Goal: Information Seeking & Learning: Learn about a topic

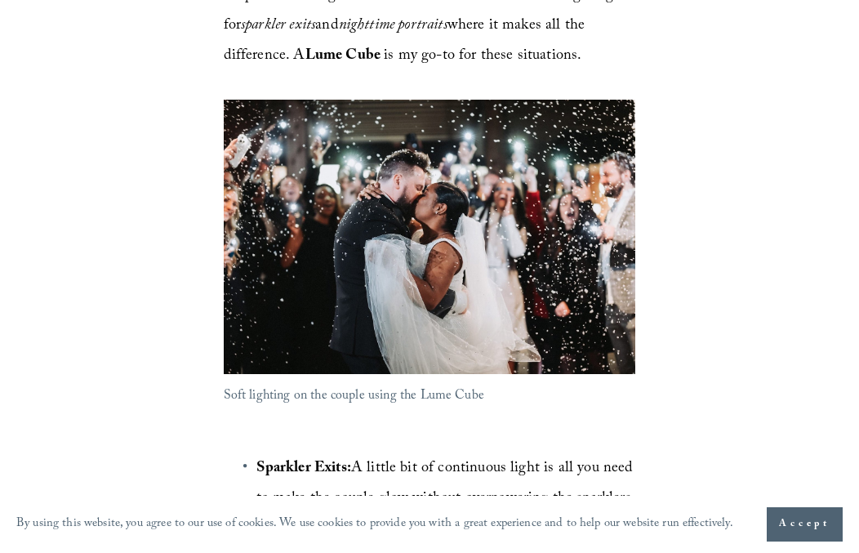
scroll to position [5727, 0]
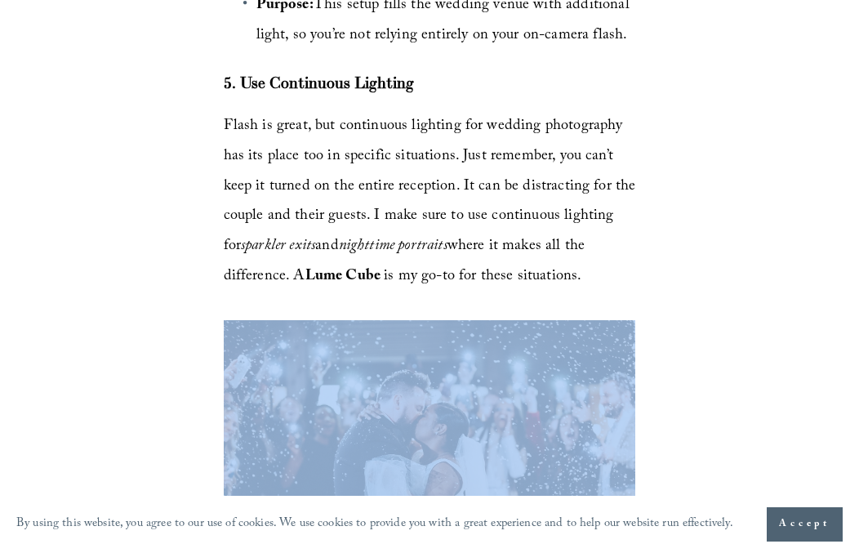
drag, startPoint x: 426, startPoint y: 302, endPoint x: -95, endPoint y: 383, distance: 527.3
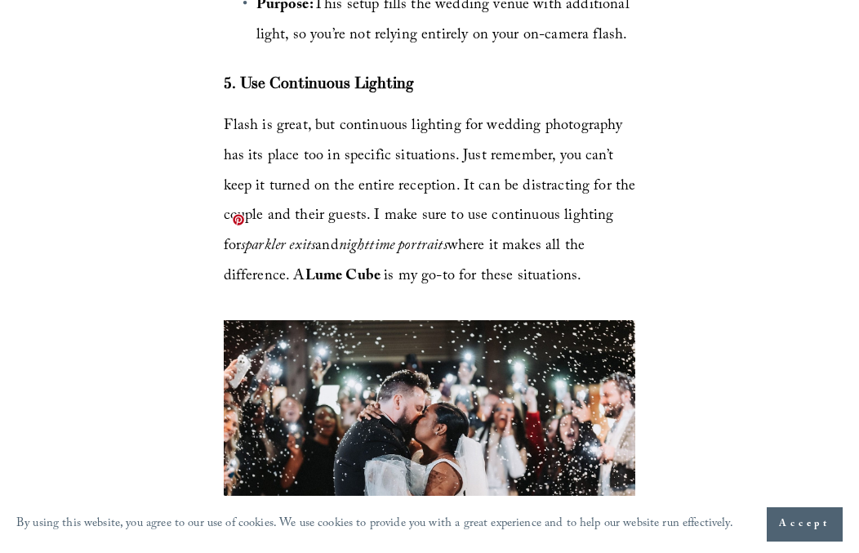
drag, startPoint x: 510, startPoint y: 341, endPoint x: 244, endPoint y: 348, distance: 265.5
click at [244, 348] on div at bounding box center [430, 457] width 412 height 274
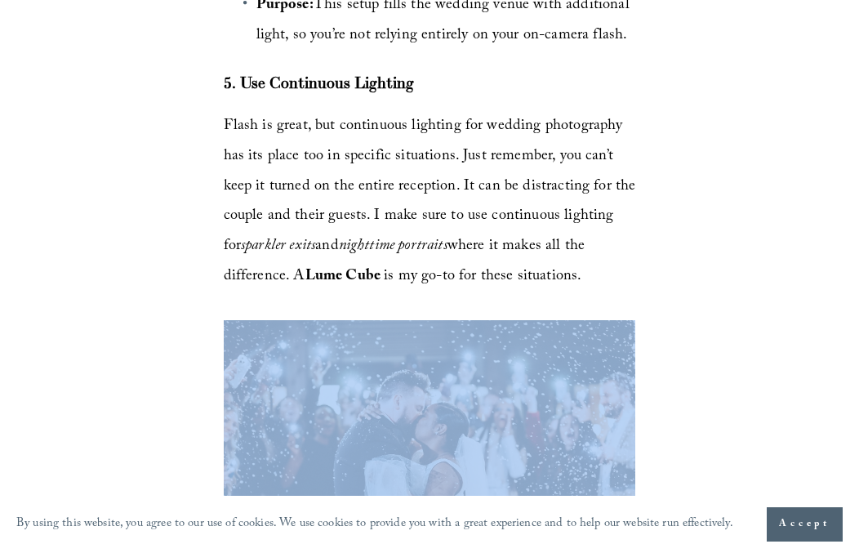
drag, startPoint x: 385, startPoint y: 344, endPoint x: -94, endPoint y: 419, distance: 485.2
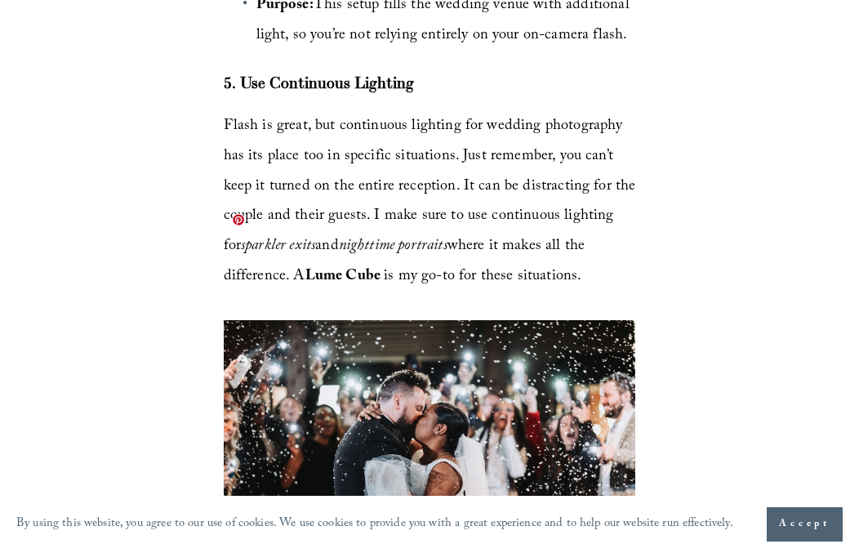
click at [452, 380] on div at bounding box center [430, 457] width 412 height 274
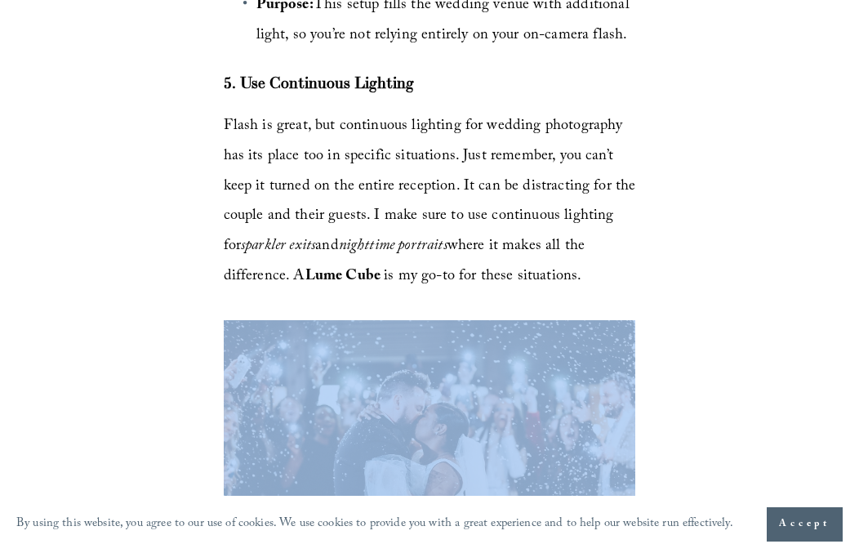
drag, startPoint x: 452, startPoint y: 380, endPoint x: -109, endPoint y: 446, distance: 565.8
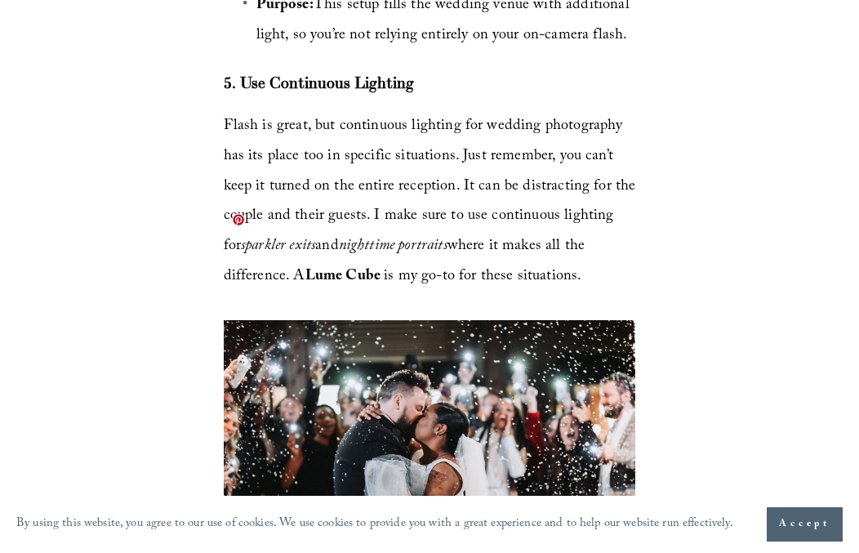
click at [556, 327] on div at bounding box center [430, 457] width 412 height 274
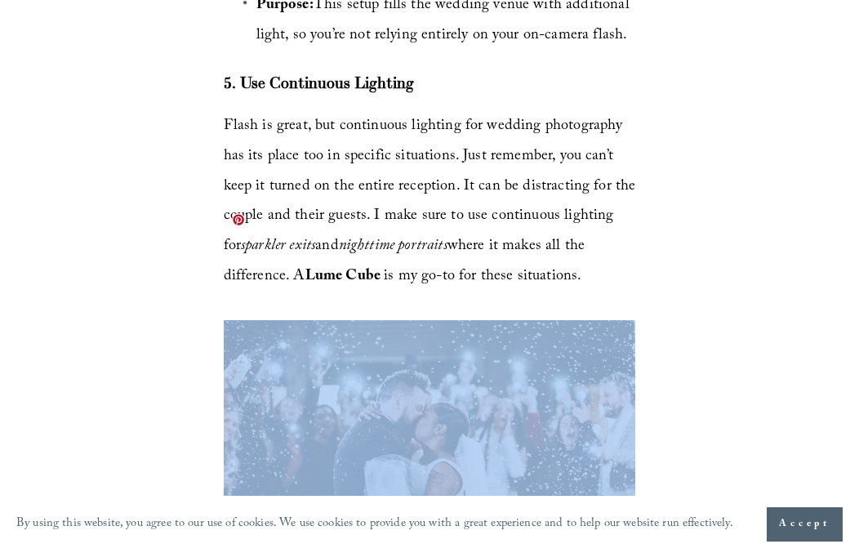
click at [556, 327] on div at bounding box center [430, 457] width 412 height 274
click at [461, 320] on div at bounding box center [430, 457] width 412 height 274
click at [421, 386] on div at bounding box center [430, 457] width 412 height 274
